Goal: Information Seeking & Learning: Check status

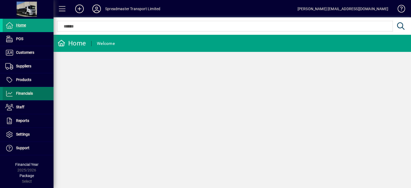
click at [21, 93] on span "Financials" at bounding box center [24, 93] width 17 height 4
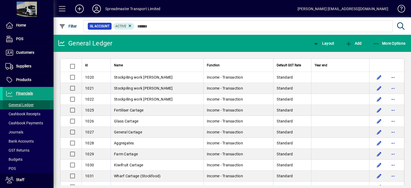
click at [23, 105] on span "General Ledger" at bounding box center [19, 105] width 28 height 4
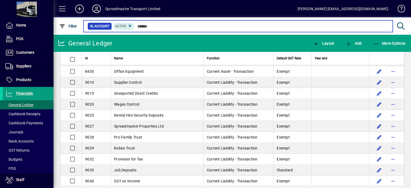
scroll to position [1403, 0]
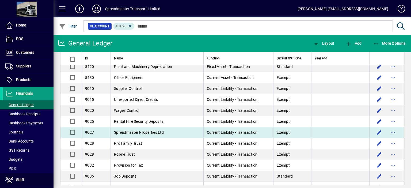
click at [151, 130] on span "Spreadmaster Properties Ltd" at bounding box center [139, 132] width 50 height 4
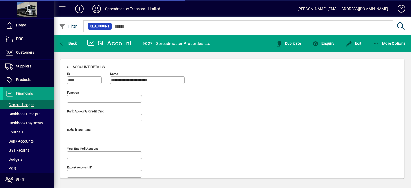
type input "**********"
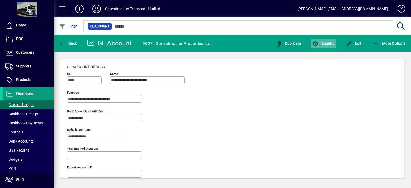
click at [329, 43] on span "Enquiry" at bounding box center [323, 43] width 22 height 4
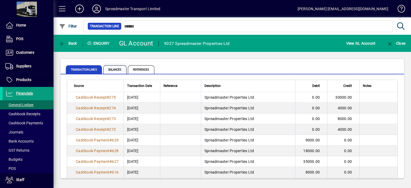
click at [112, 68] on span "Balances" at bounding box center [114, 69] width 23 height 9
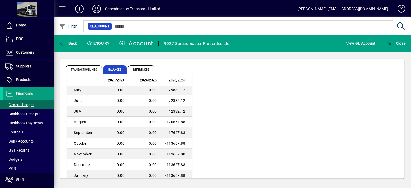
scroll to position [44, 0]
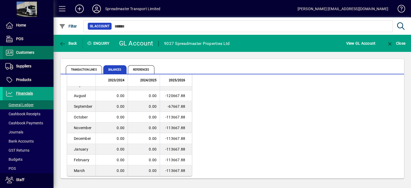
click at [30, 53] on span "Customers" at bounding box center [25, 52] width 18 height 4
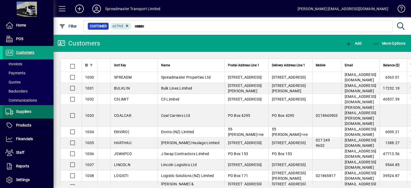
click at [28, 110] on span "Suppliers" at bounding box center [23, 111] width 15 height 4
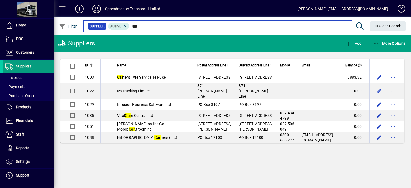
type input "***"
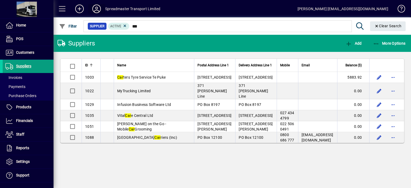
click at [95, 7] on icon at bounding box center [96, 9] width 11 height 9
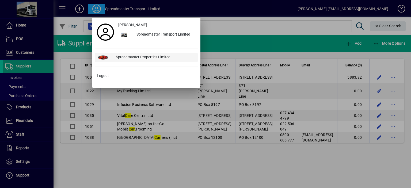
click at [129, 56] on div "Spreadmaster Properties Limited" at bounding box center [155, 58] width 86 height 10
